Goal: Obtain resource: Download file/media

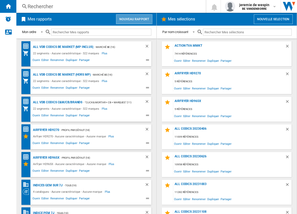
click at [130, 18] on button "Nouveau rapport" at bounding box center [134, 19] width 36 height 10
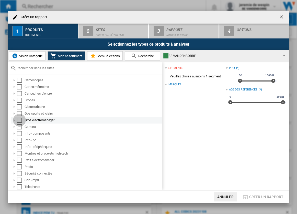
click at [18, 118] on div "Select" at bounding box center [19, 119] width 5 height 5
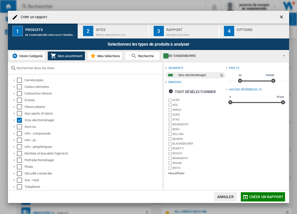
click at [106, 32] on div "Profil par défaut (18)" at bounding box center [121, 33] width 50 height 5
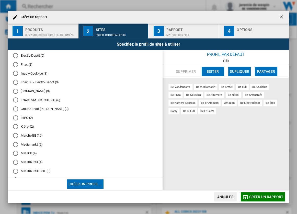
scroll to position [263, 0]
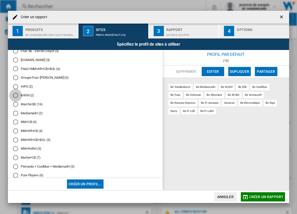
click at [15, 96] on div "Krëfel (2)" at bounding box center [15, 95] width 5 height 5
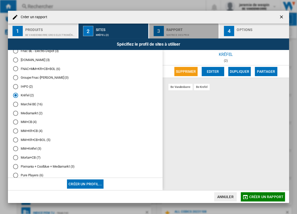
drag, startPoint x: 160, startPoint y: 35, endPoint x: 169, endPoint y: 31, distance: 9.2
click at [162, 34] on div "3" at bounding box center [159, 31] width 10 height 10
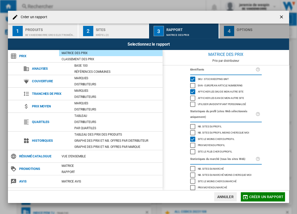
click at [253, 32] on div "button" at bounding box center [262, 33] width 50 height 5
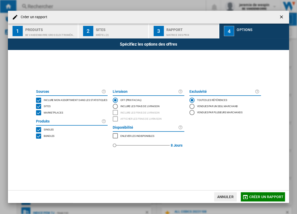
drag, startPoint x: 40, startPoint y: 113, endPoint x: 54, endPoint y: 112, distance: 14.1
click at [40, 113] on div "MARKETPLACES" at bounding box center [38, 112] width 5 height 5
click at [255, 196] on span "Créer un rapport" at bounding box center [266, 196] width 34 height 4
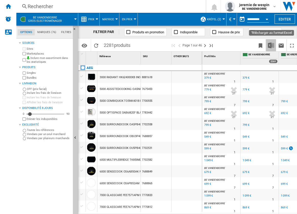
click at [271, 45] on img "Télécharger au format Excel" at bounding box center [271, 45] width 6 height 6
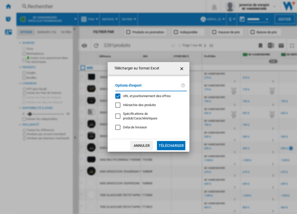
click at [171, 144] on button "Télécharger" at bounding box center [171, 145] width 28 height 9
